Goal: Task Accomplishment & Management: Manage account settings

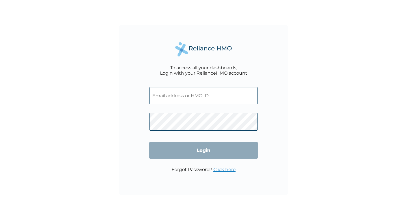
type input "m.abokede@gmail.com"
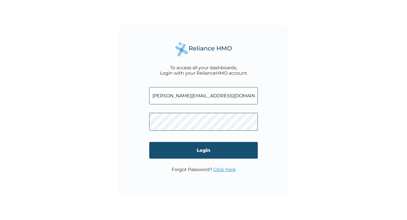
click at [204, 151] on input "Login" at bounding box center [203, 150] width 109 height 17
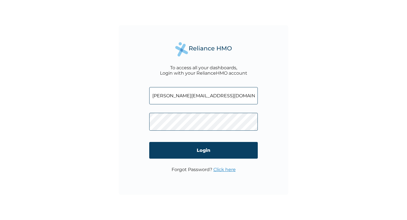
click at [198, 97] on input "[PERSON_NAME][EMAIL_ADDRESS][DOMAIN_NAME]" at bounding box center [203, 95] width 109 height 17
click at [210, 96] on input "m.abokede@gmail.com" at bounding box center [203, 95] width 109 height 17
type input "halima.balogun@aspirepowersolutions.com"
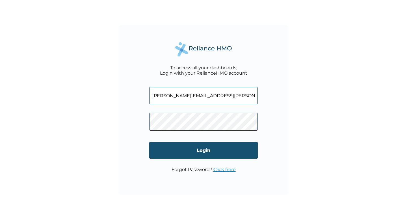
click at [206, 150] on input "Login" at bounding box center [203, 150] width 109 height 17
